Goal: Use online tool/utility: Utilize a website feature to perform a specific function

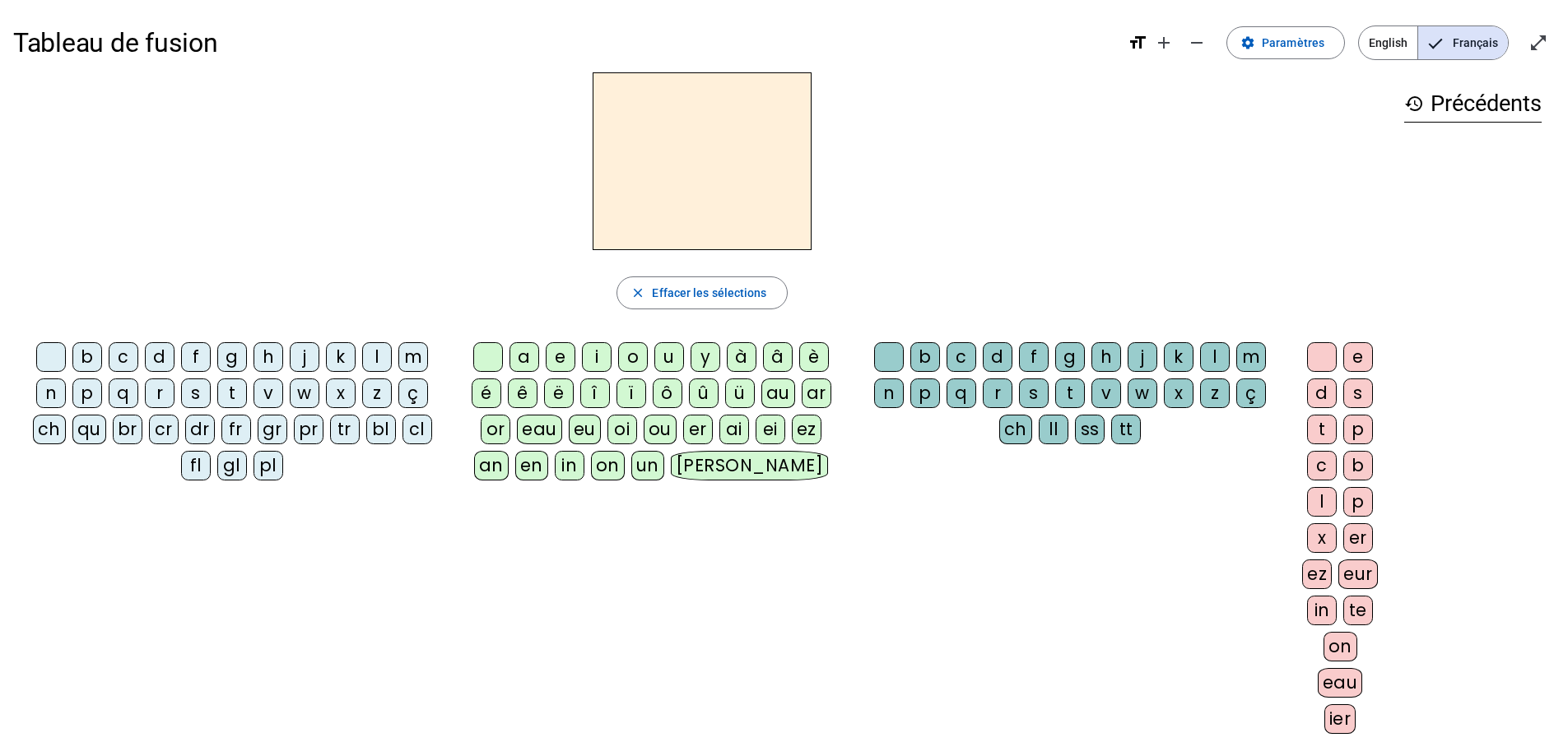
click at [197, 469] on div "fl" at bounding box center [196, 466] width 30 height 30
click at [560, 361] on div "e" at bounding box center [560, 357] width 30 height 30
click at [999, 393] on div "r" at bounding box center [997, 393] width 30 height 30
click at [1321, 501] on div "l" at bounding box center [1321, 501] width 30 height 30
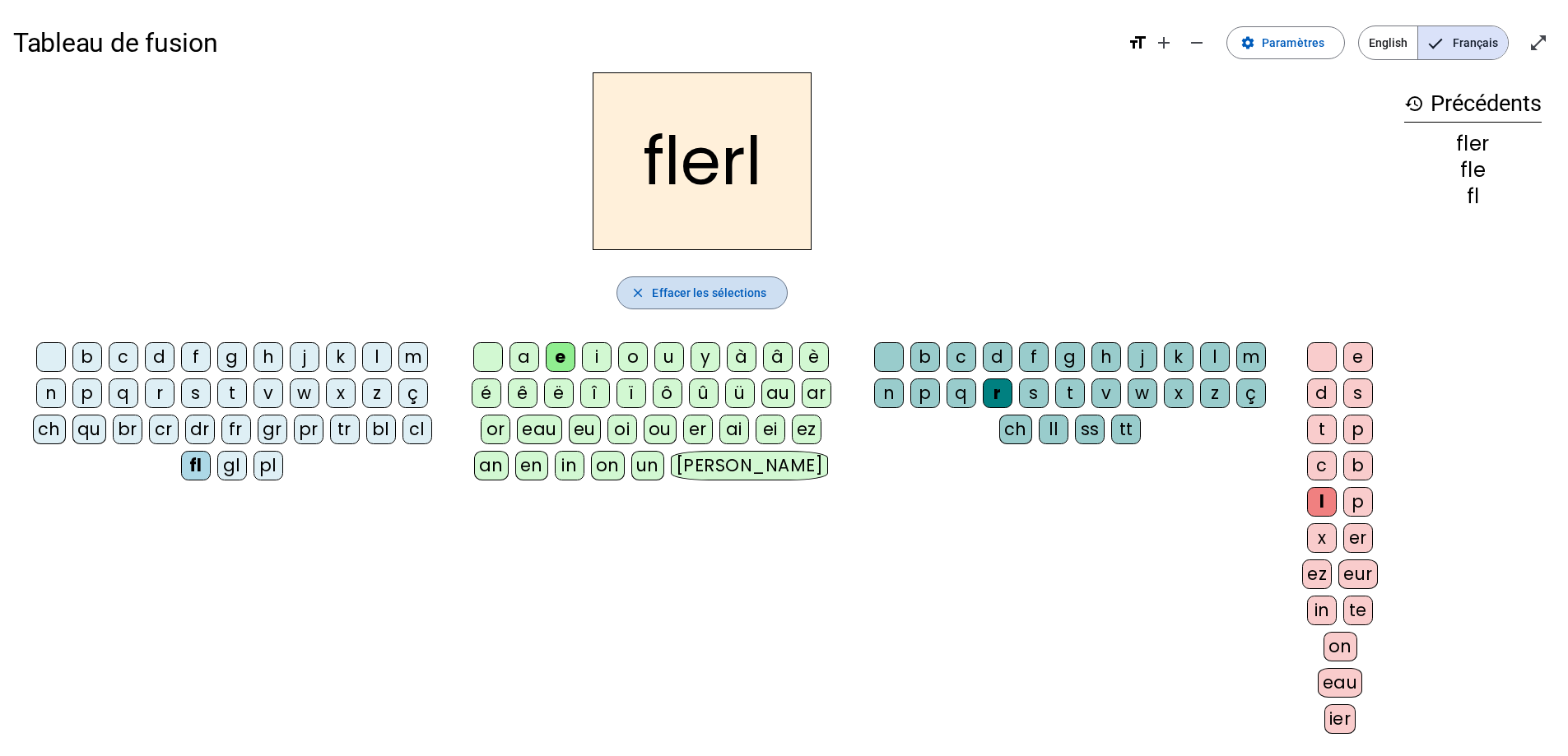
click at [743, 291] on span "Effacer les sélections" at bounding box center [709, 293] width 114 height 20
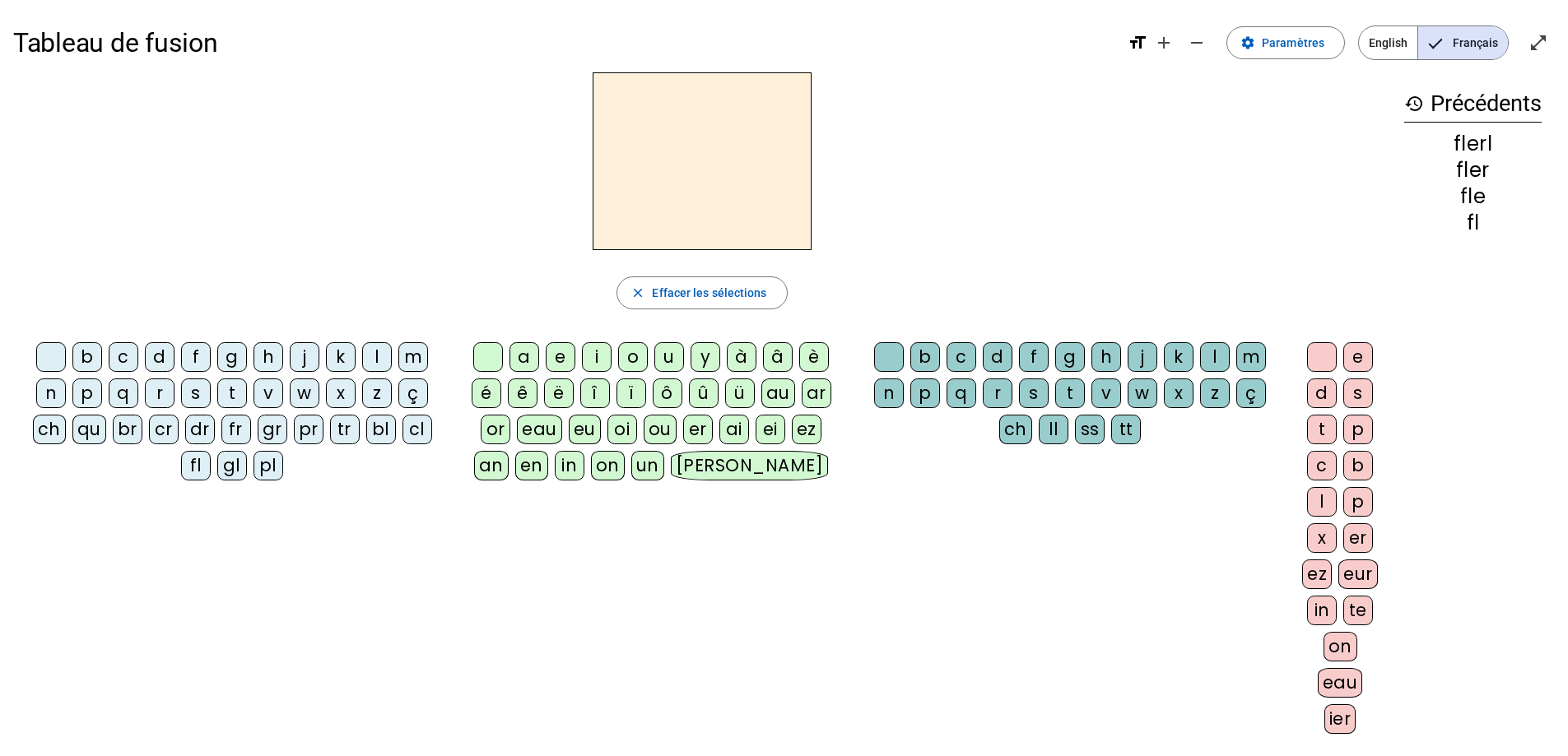
click at [201, 465] on div "fl" at bounding box center [196, 466] width 30 height 30
click at [582, 422] on div "eu" at bounding box center [585, 429] width 32 height 30
click at [993, 396] on div "r" at bounding box center [997, 393] width 30 height 30
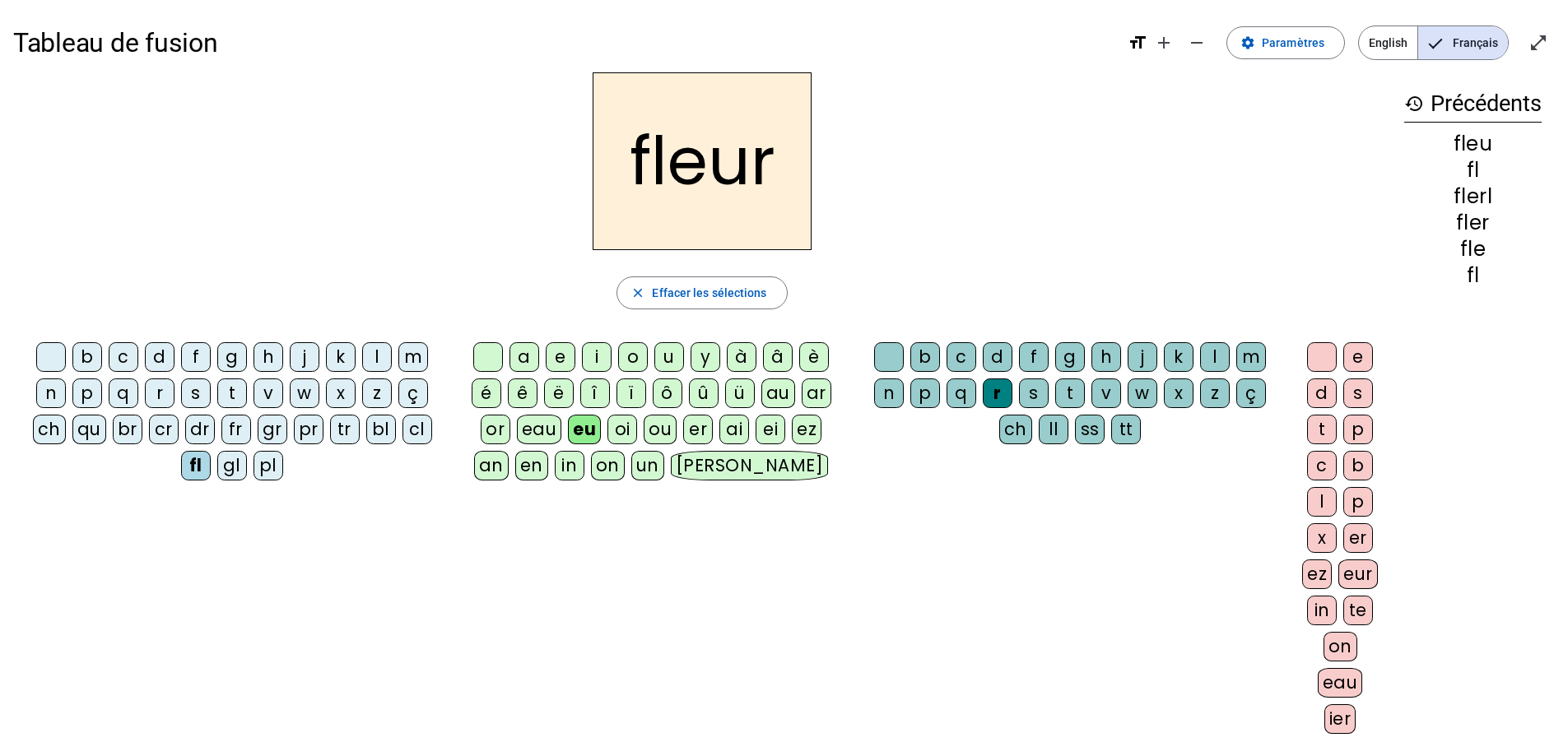
click at [376, 360] on div "l" at bounding box center [376, 357] width 30 height 30
click at [83, 401] on div "p" at bounding box center [87, 393] width 30 height 30
click at [519, 358] on div "a" at bounding box center [524, 357] width 30 height 30
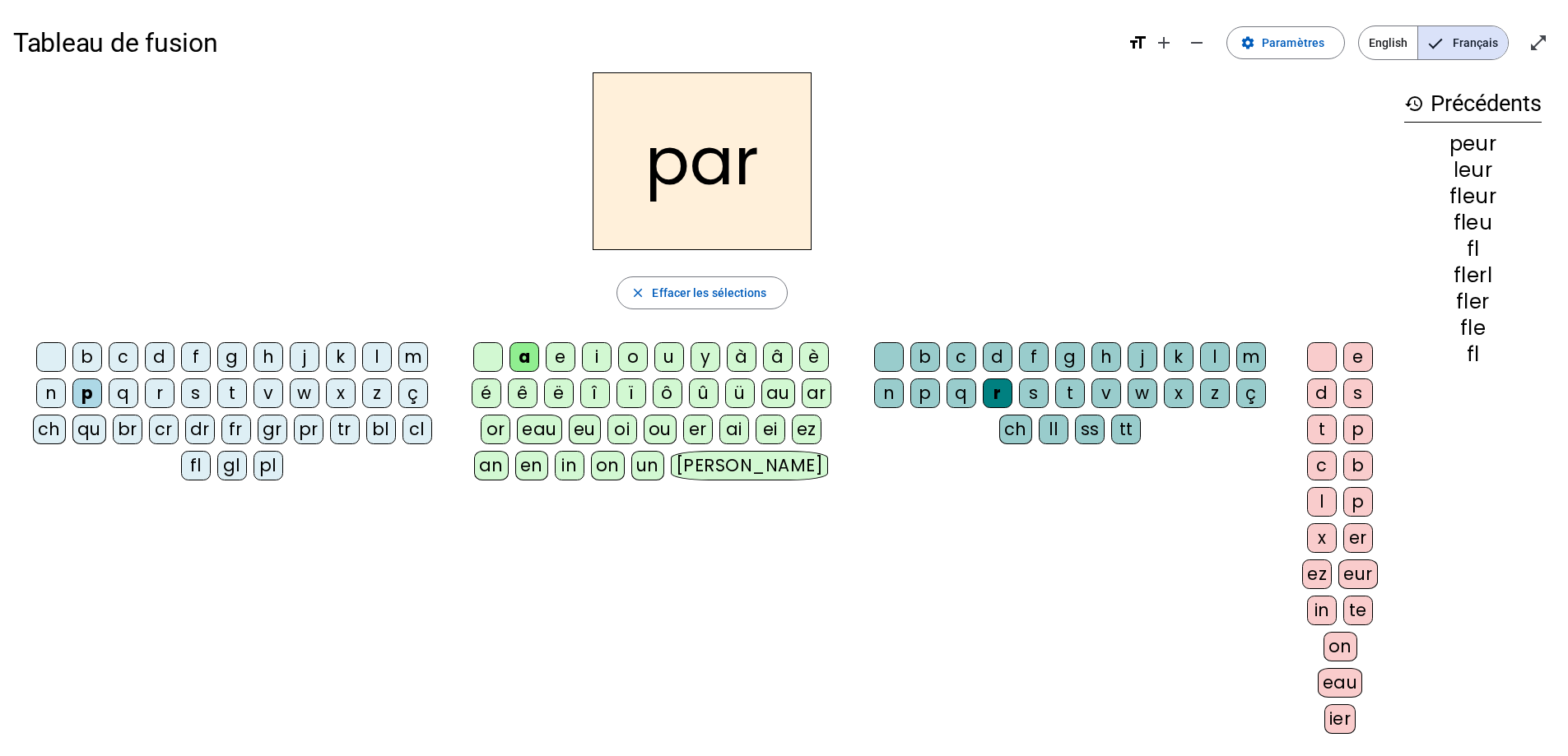
click at [134, 358] on div "c" at bounding box center [123, 357] width 30 height 30
click at [83, 366] on div "b" at bounding box center [87, 357] width 30 height 30
click at [230, 380] on div "t" at bounding box center [232, 393] width 30 height 30
click at [119, 392] on div "q" at bounding box center [123, 393] width 30 height 30
click at [82, 393] on div "p" at bounding box center [87, 393] width 30 height 30
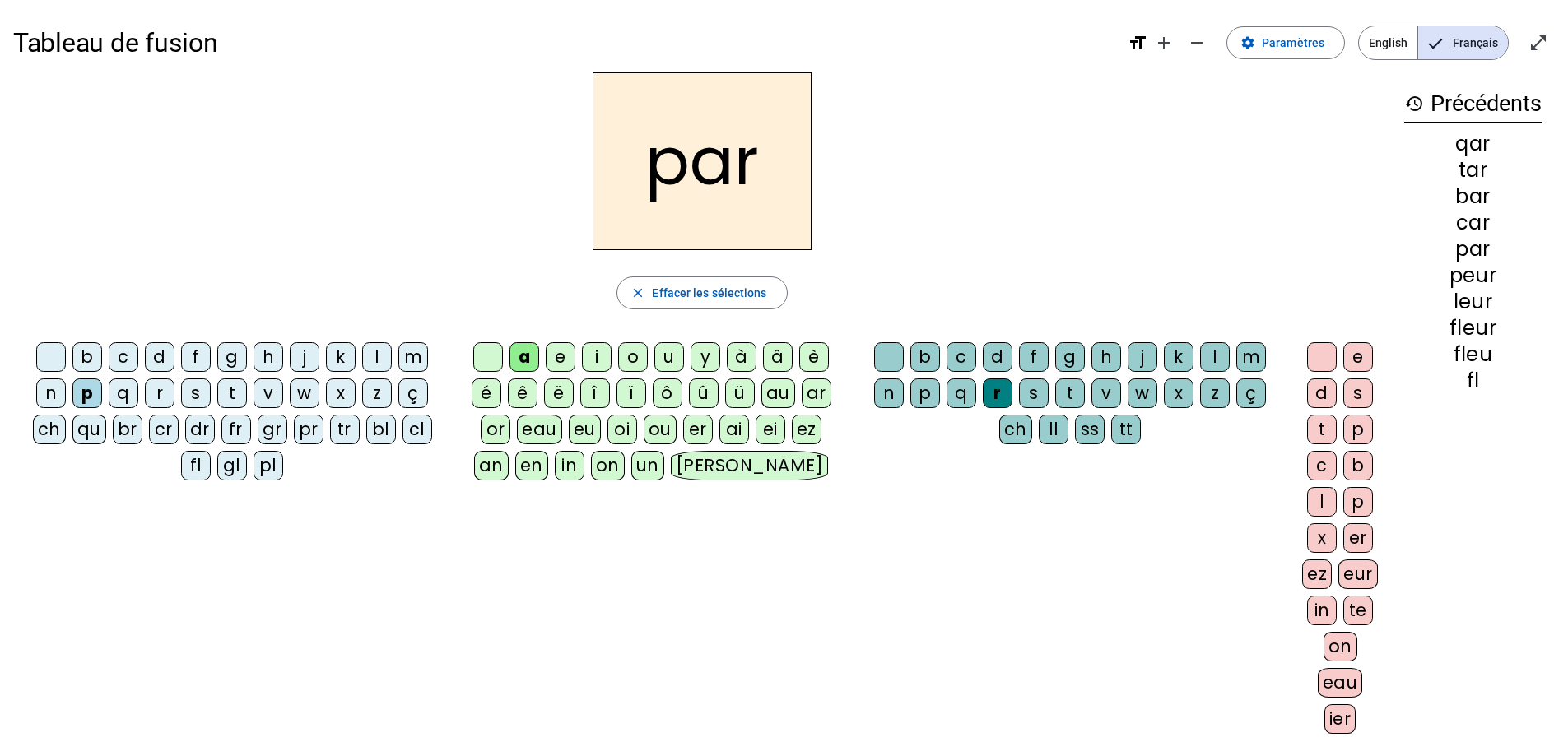
click at [669, 356] on div "u" at bounding box center [669, 357] width 30 height 30
click at [165, 365] on div "d" at bounding box center [159, 357] width 30 height 30
click at [195, 387] on div "s" at bounding box center [196, 393] width 30 height 30
click at [413, 359] on div "m" at bounding box center [413, 357] width 30 height 30
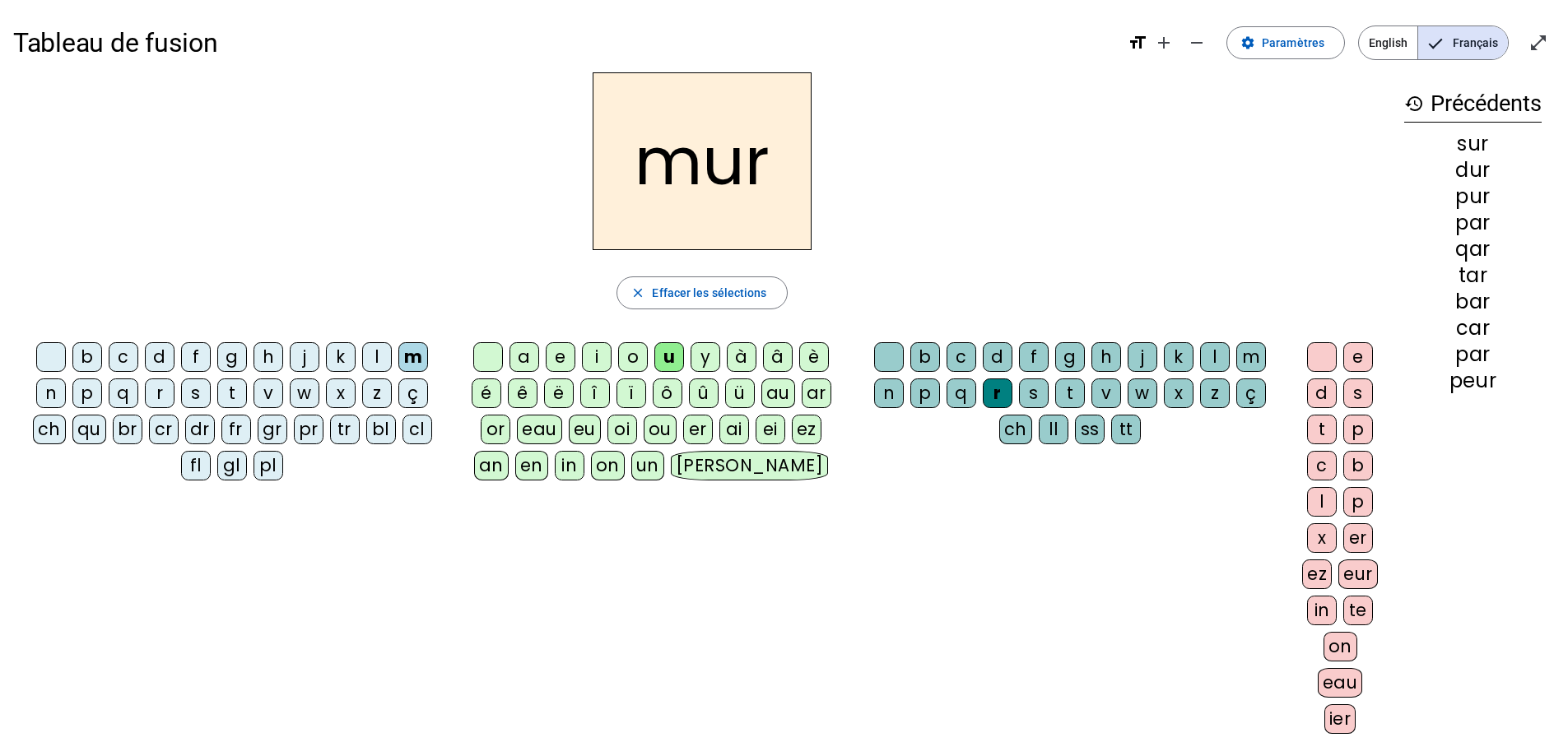
click at [1027, 389] on div "s" at bounding box center [1033, 393] width 30 height 30
click at [1353, 355] on div "e" at bounding box center [1358, 357] width 30 height 30
